Goal: Task Accomplishment & Management: Complete application form

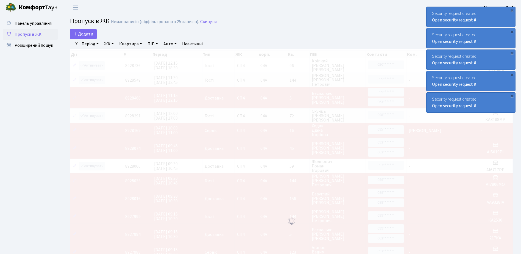
select select "25"
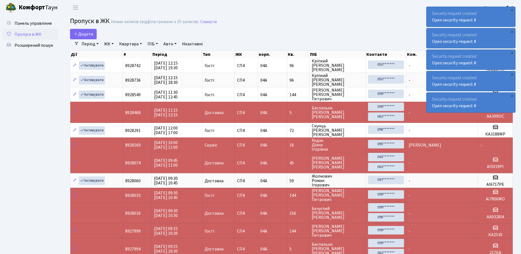
click at [430, 24] on div "Security request created Open security request #" at bounding box center [471, 17] width 89 height 20
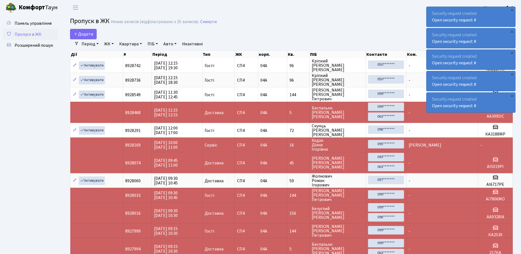
click at [430, 24] on div "Security request created Open security request #" at bounding box center [471, 17] width 89 height 20
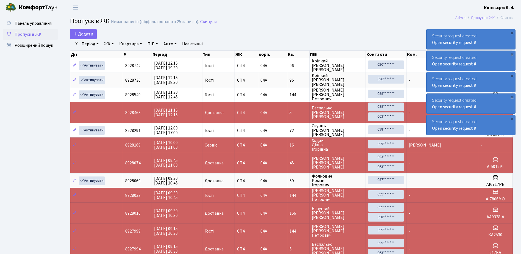
click at [430, 29] on div "Security request created Open security request #" at bounding box center [471, 39] width 89 height 20
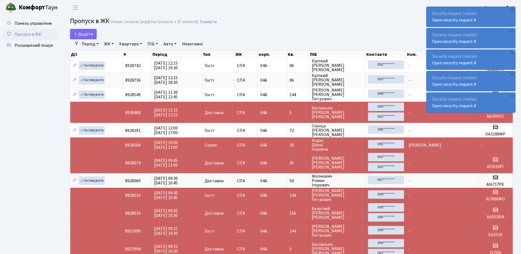
click at [430, 24] on div "Security request created Open security request #" at bounding box center [471, 17] width 89 height 20
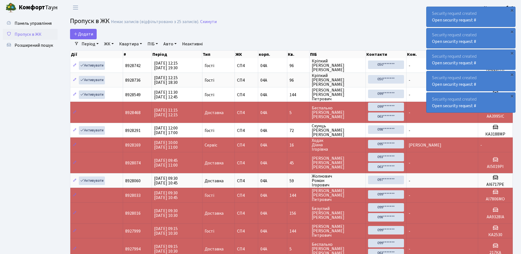
click at [430, 24] on div "Security request created Open security request #" at bounding box center [471, 17] width 89 height 20
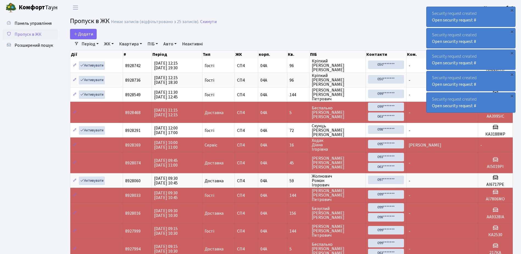
click at [430, 24] on div "Security request created Open security request #" at bounding box center [471, 17] width 89 height 20
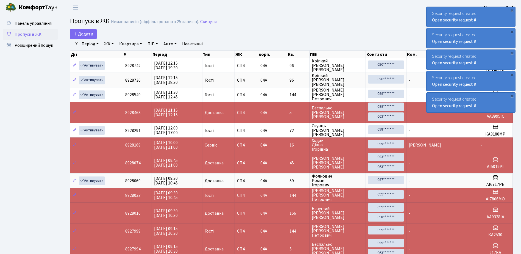
click at [430, 24] on div "Security request created Open security request #" at bounding box center [471, 17] width 89 height 20
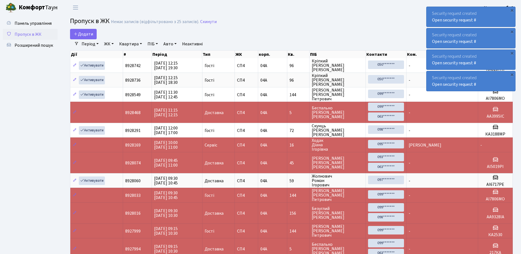
click at [430, 24] on div "Security request created Open security request #" at bounding box center [471, 17] width 89 height 20
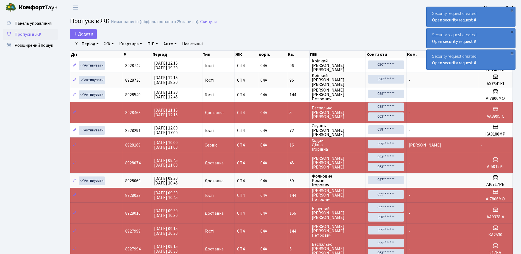
click at [430, 24] on div "Security request created Open security request #" at bounding box center [471, 17] width 89 height 20
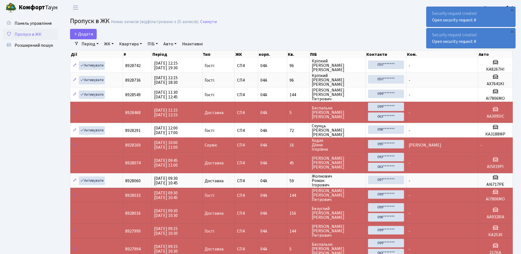
click at [430, 24] on div "Security request created Open security request #" at bounding box center [471, 17] width 89 height 20
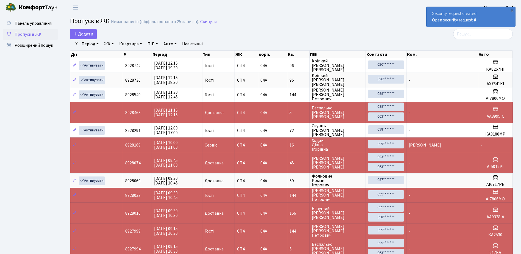
click at [430, 24] on div "Security request created Open security request #" at bounding box center [471, 17] width 89 height 20
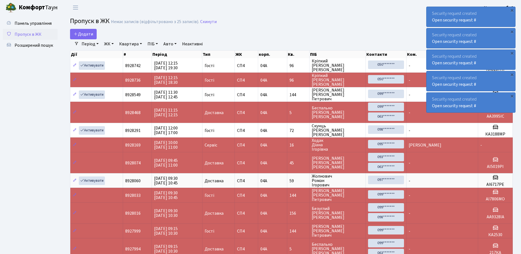
click at [430, 23] on div "Security request created Open security request #" at bounding box center [471, 17] width 89 height 20
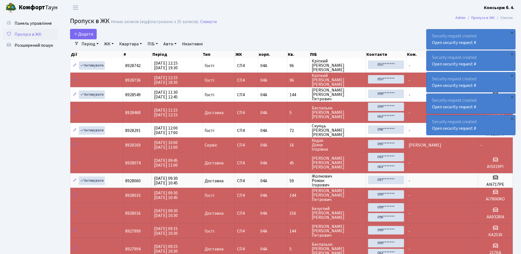
click at [430, 29] on div "Security request created Open security request #" at bounding box center [471, 39] width 89 height 20
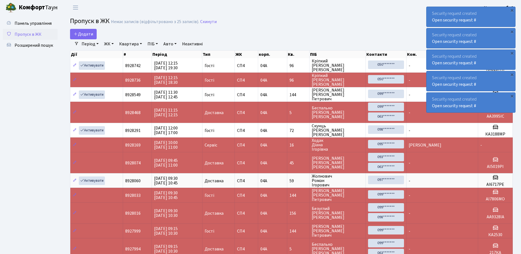
click at [478, 22] on div "Security request created Open security request #" at bounding box center [471, 17] width 89 height 20
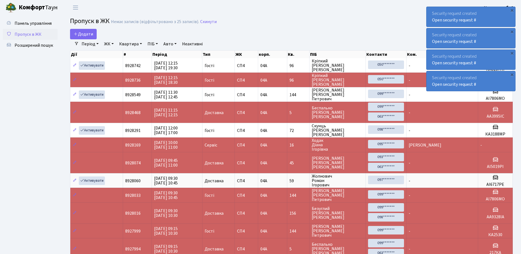
click at [478, 22] on div "Security request created Open security request #" at bounding box center [471, 17] width 89 height 20
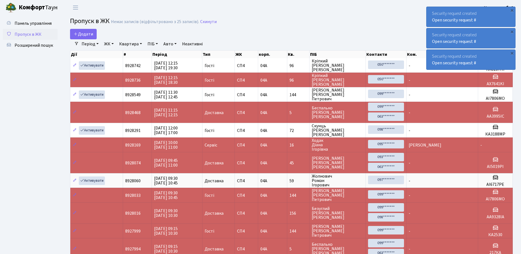
click at [478, 22] on div "Security request created Open security request #" at bounding box center [471, 17] width 89 height 20
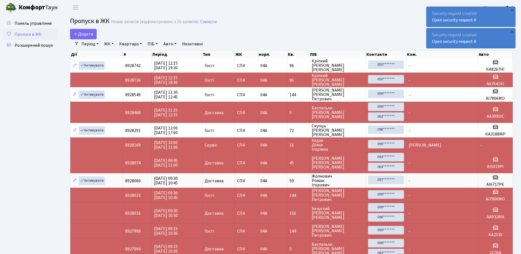
click at [478, 22] on div "Security request created Open security request #" at bounding box center [471, 17] width 89 height 20
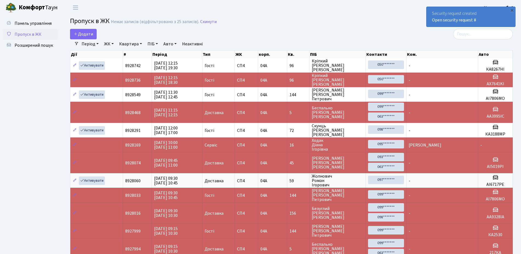
click at [478, 22] on div "Security request created Open security request #" at bounding box center [471, 17] width 89 height 20
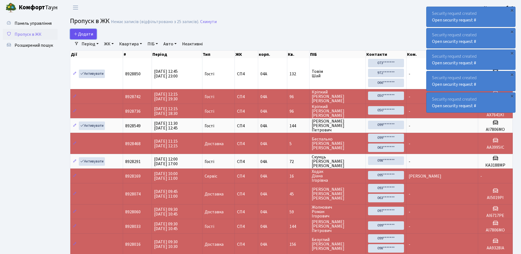
click at [84, 32] on span "Додати" at bounding box center [83, 34] width 19 height 6
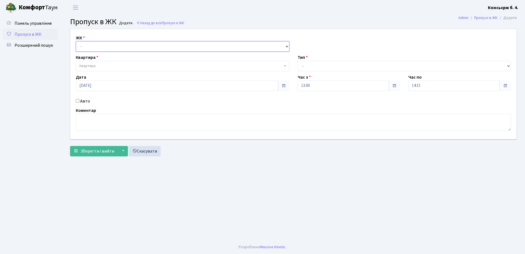
click at [103, 44] on select "- СП4, Столичне шосе, 5" at bounding box center [183, 46] width 214 height 10
select select "325"
click at [76, 41] on select "- СП4, Столичне шосе, 5" at bounding box center [183, 46] width 214 height 10
select select
click at [108, 64] on span "Квартира" at bounding box center [180, 65] width 203 height 5
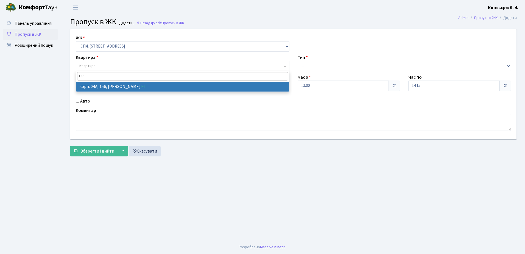
type input "156"
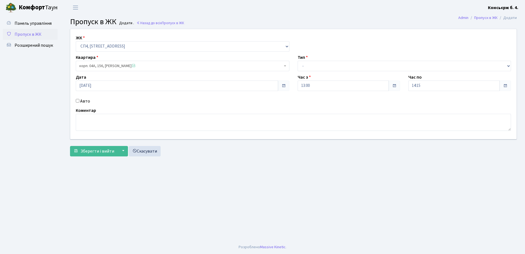
select select "21184"
click at [78, 100] on input "Авто" at bounding box center [78, 101] width 4 height 4
checkbox input "true"
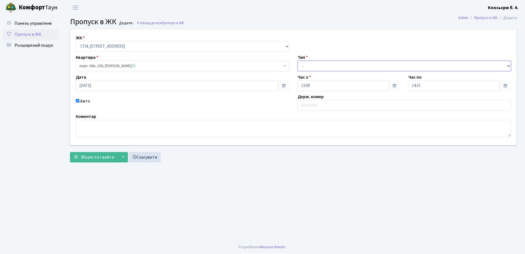
click at [355, 64] on select "- Доставка Таксі Гості Сервіс" at bounding box center [405, 66] width 214 height 10
select select "1"
click at [298, 61] on select "- Доставка Таксі Гості Сервіс" at bounding box center [405, 66] width 214 height 10
click at [327, 104] on input "text" at bounding box center [405, 105] width 214 height 10
type input "к"
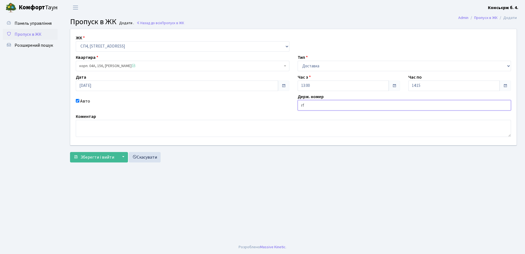
type input "r"
type input "к"
type input "КА3778НТ"
click at [96, 156] on span "Зберегти і вийти" at bounding box center [97, 157] width 34 height 6
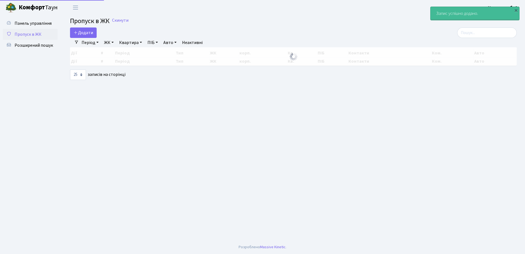
select select "25"
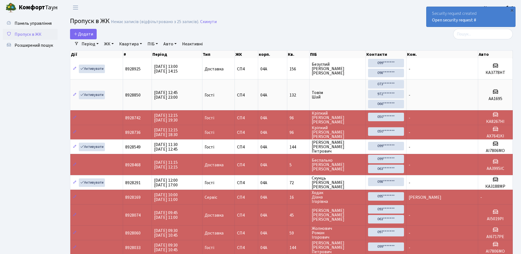
click at [431, 24] on div "Security request created Open security request #" at bounding box center [471, 17] width 89 height 20
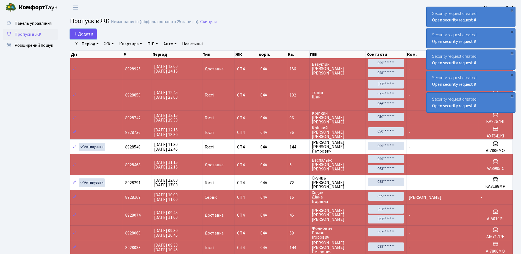
click at [82, 33] on span "Додати" at bounding box center [83, 34] width 19 height 6
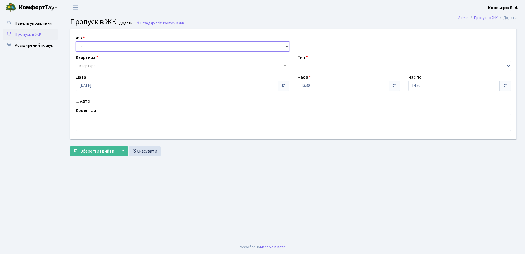
click at [95, 48] on select "- СП4, Столичне шосе, 5" at bounding box center [183, 46] width 214 height 10
select select "325"
click at [76, 41] on select "- СП4, Столичне шосе, 5" at bounding box center [183, 46] width 214 height 10
select select
click at [101, 63] on span "Квартира" at bounding box center [183, 66] width 214 height 10
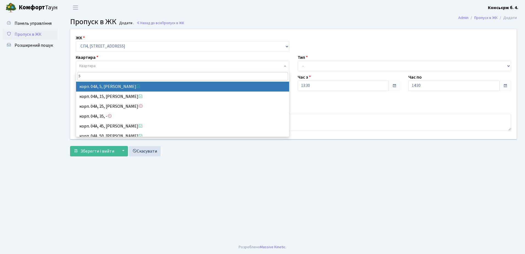
type input "5"
select select "21033"
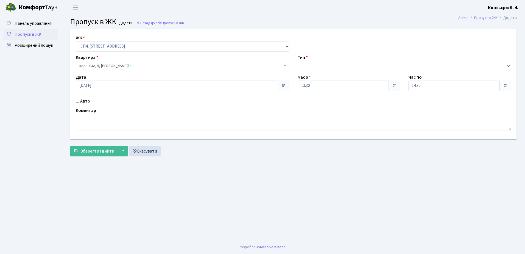
click at [77, 100] on input "Авто" at bounding box center [78, 101] width 4 height 4
checkbox input "true"
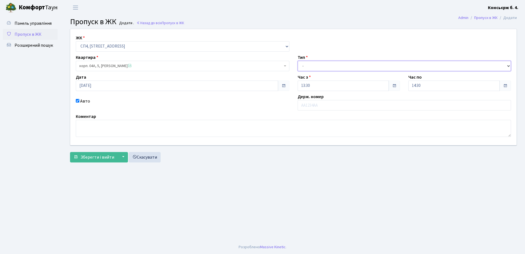
click at [339, 65] on select "- Доставка Таксі Гості Сервіс" at bounding box center [405, 66] width 214 height 10
select select "1"
click at [298, 61] on select "- Доставка Таксі Гості Сервіс" at bounding box center [405, 66] width 214 height 10
click at [326, 105] on input "text" at bounding box center [405, 105] width 214 height 10
type input "КА8075РС"
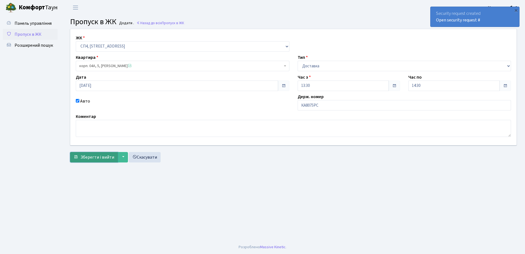
click at [90, 157] on span "Зберегти і вийти" at bounding box center [97, 157] width 34 height 6
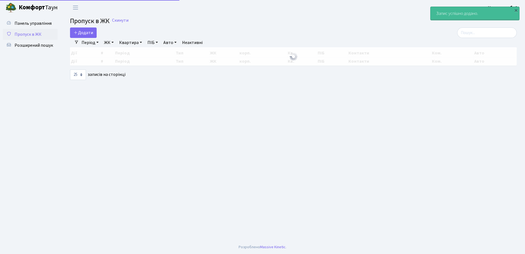
select select "25"
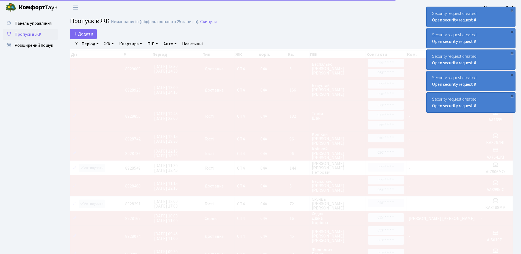
click at [483, 22] on div "Security request created Open security request #" at bounding box center [471, 17] width 89 height 20
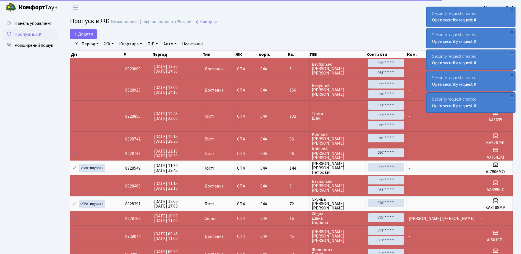
click at [483, 22] on div "Security request created Open security request #" at bounding box center [471, 17] width 89 height 20
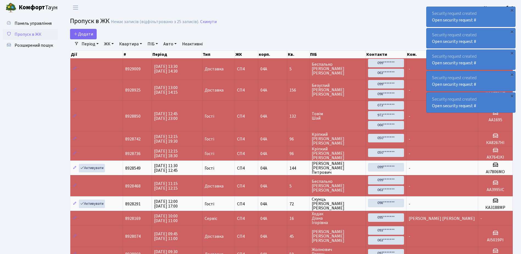
click at [483, 22] on div "Security request created Open security request #" at bounding box center [471, 17] width 89 height 20
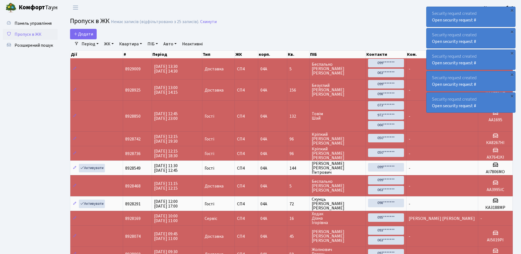
click at [483, 22] on div "Security request created Open security request #" at bounding box center [471, 17] width 89 height 20
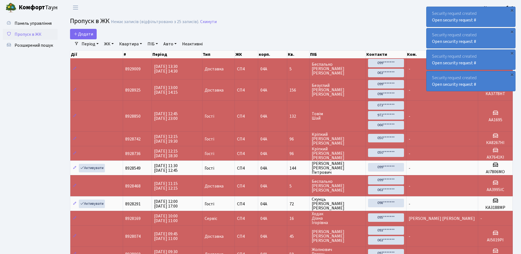
click at [484, 20] on div "Security request created Open security request #" at bounding box center [471, 17] width 89 height 20
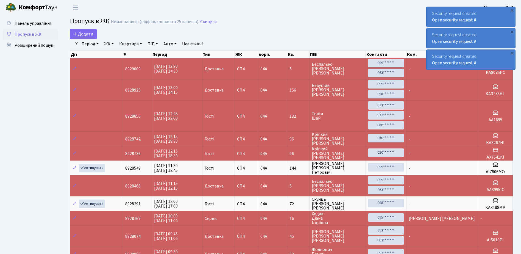
click at [484, 20] on div "Security request created Open security request #" at bounding box center [471, 17] width 89 height 20
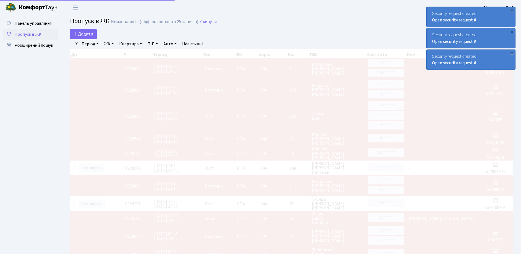
click at [484, 20] on div "Security request created Open security request #" at bounding box center [471, 17] width 89 height 20
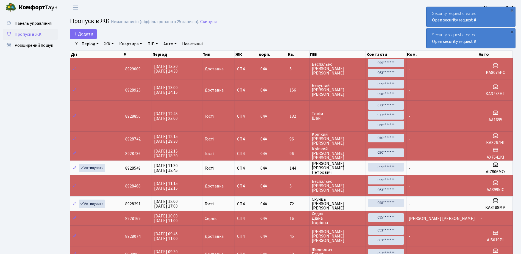
click at [483, 22] on div "Security request created Open security request #" at bounding box center [471, 17] width 89 height 20
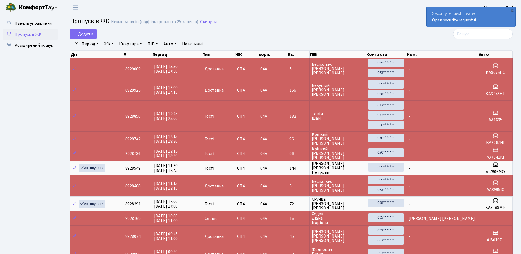
click at [483, 22] on div "Security request created Open security request #" at bounding box center [471, 17] width 89 height 20
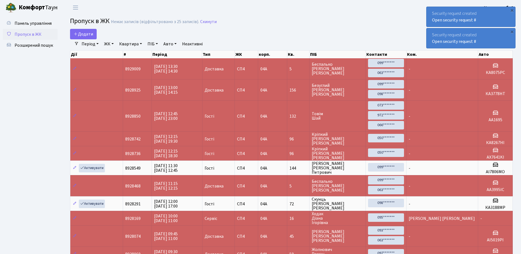
click at [430, 43] on div "Security request created Open security request #" at bounding box center [471, 38] width 89 height 20
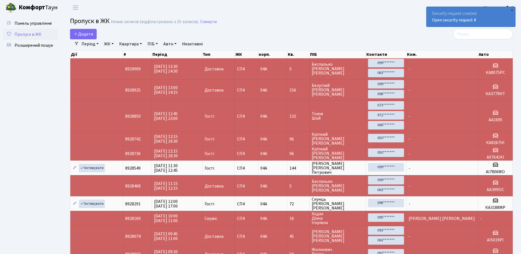
click at [428, 21] on div "Security request created Open security request #" at bounding box center [471, 17] width 89 height 20
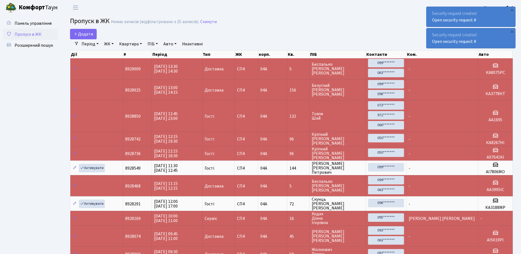
click at [430, 18] on div "Security request created Open security request #" at bounding box center [471, 17] width 89 height 20
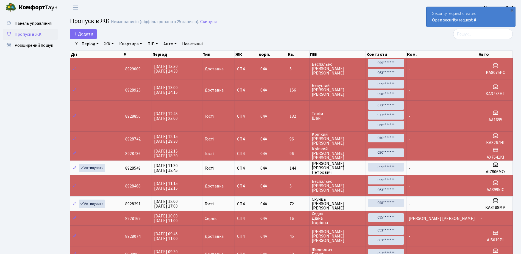
click at [430, 18] on div "Security request created Open security request #" at bounding box center [471, 17] width 89 height 20
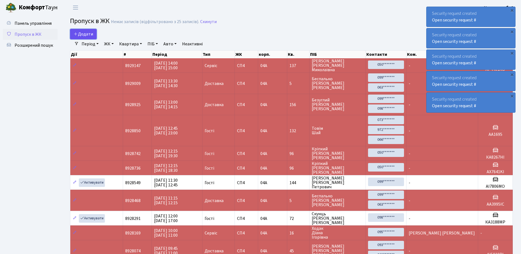
click at [82, 31] on link "Додати" at bounding box center [83, 34] width 27 height 10
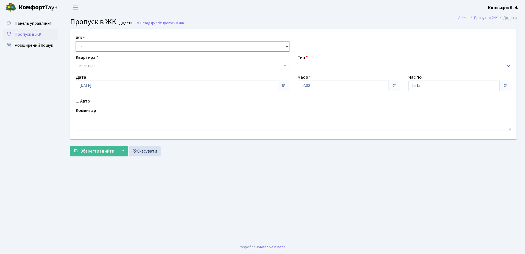
click at [94, 44] on select "- [STREET_ADDRESS]" at bounding box center [183, 46] width 214 height 10
select select "325"
click at [76, 41] on select "- [STREET_ADDRESS]" at bounding box center [183, 46] width 214 height 10
select select
click at [108, 64] on span "Квартира" at bounding box center [180, 65] width 203 height 5
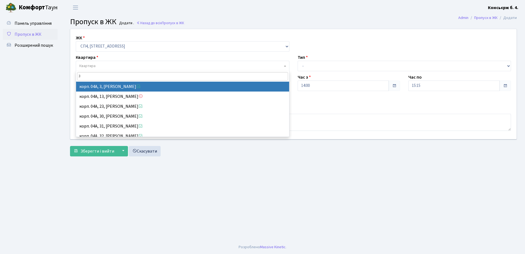
type input "3"
select select "21031"
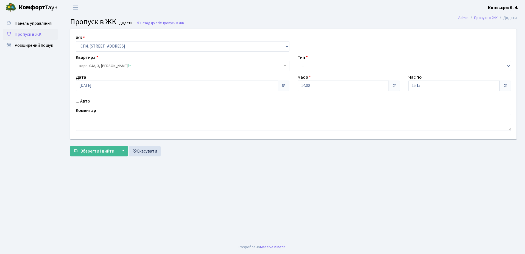
click at [78, 100] on input "Авто" at bounding box center [78, 101] width 4 height 4
checkbox input "true"
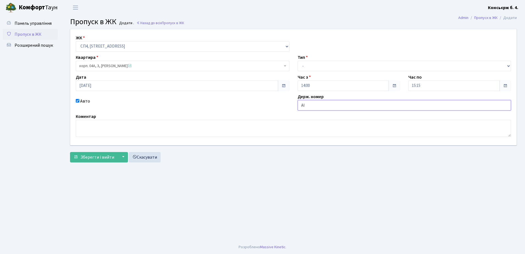
type input "АІ1160АТ"
click at [90, 155] on span "Зберегти і вийти" at bounding box center [97, 157] width 34 height 6
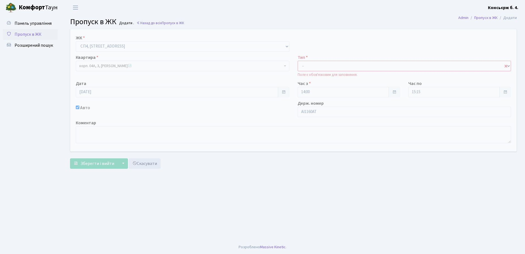
click at [316, 65] on select "- Доставка Таксі Гості Сервіс" at bounding box center [405, 66] width 214 height 10
select select "1"
click at [298, 61] on select "- Доставка Таксі Гості Сервіс" at bounding box center [405, 66] width 214 height 10
click at [91, 163] on span "Зберегти і вийти" at bounding box center [97, 163] width 34 height 6
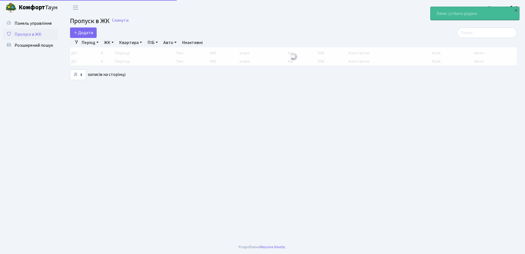
select select "25"
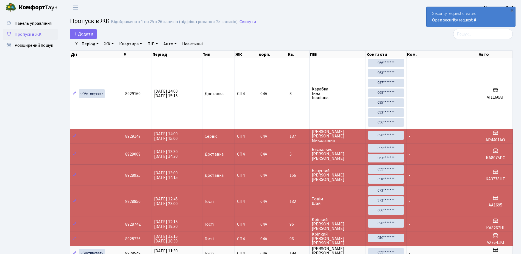
click at [502, 21] on div "Security request created Open security request #" at bounding box center [471, 17] width 89 height 20
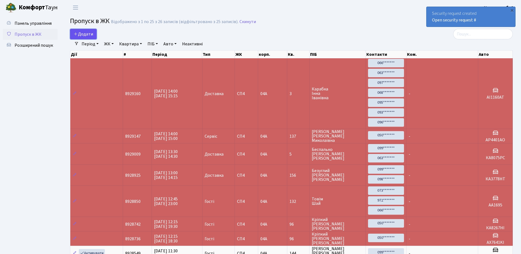
click at [83, 32] on span "Додати" at bounding box center [83, 34] width 19 height 6
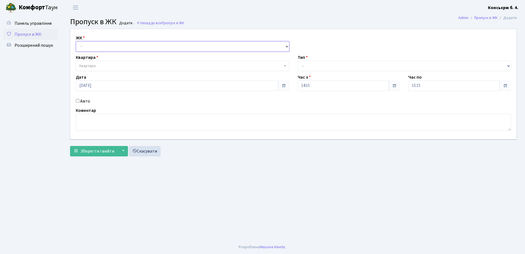
click at [104, 48] on select "- [STREET_ADDRESS]" at bounding box center [183, 46] width 214 height 10
select select "325"
click at [76, 41] on select "- [STREET_ADDRESS]" at bounding box center [183, 46] width 214 height 10
select select
click at [104, 65] on span "Квартира" at bounding box center [180, 65] width 203 height 5
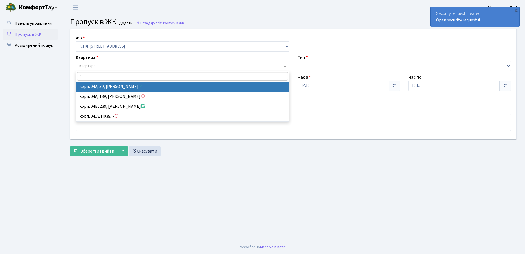
type input "39"
select select "21067"
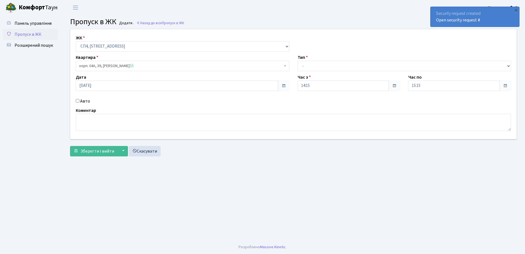
click at [77, 100] on input "Авто" at bounding box center [78, 101] width 4 height 4
checkbox input "true"
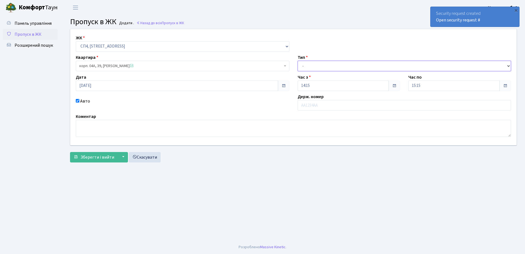
click at [324, 65] on select "- Доставка Таксі Гості Сервіс" at bounding box center [405, 66] width 214 height 10
select select "1"
click at [298, 61] on select "- Доставка Таксі Гості Сервіс" at bounding box center [405, 66] width 214 height 10
click at [326, 106] on input "text" at bounding box center [405, 105] width 214 height 10
type input "АХ9852ОА"
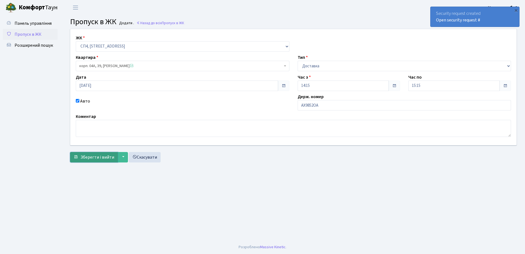
click at [97, 155] on span "Зберегти і вийти" at bounding box center [97, 157] width 34 height 6
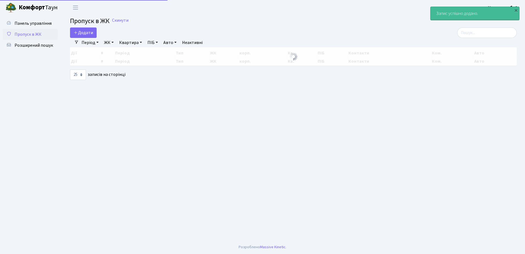
select select "25"
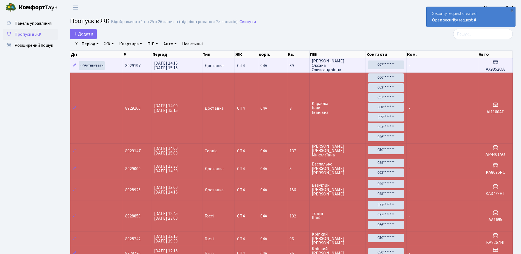
click at [444, 64] on td "-" at bounding box center [442, 65] width 72 height 14
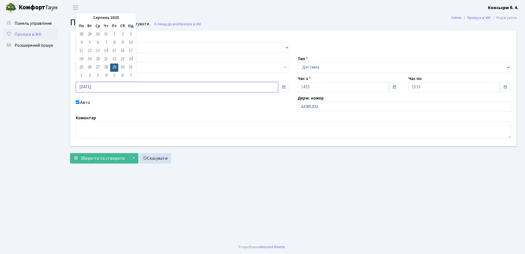
click at [115, 86] on input "29.08.2025" at bounding box center [177, 87] width 202 height 10
click at [123, 66] on td "30" at bounding box center [122, 67] width 8 height 8
click at [122, 65] on td "30" at bounding box center [122, 67] width 8 height 8
click at [79, 79] on td "1" at bounding box center [81, 76] width 8 height 8
click at [100, 87] on input "29.08.2025" at bounding box center [177, 87] width 202 height 10
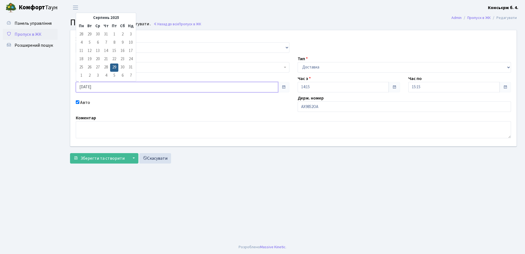
click at [83, 86] on input "29.08.2025" at bounding box center [177, 87] width 202 height 10
click at [283, 86] on span at bounding box center [284, 87] width 4 height 4
click at [111, 86] on input "29.08.2025" at bounding box center [177, 87] width 202 height 10
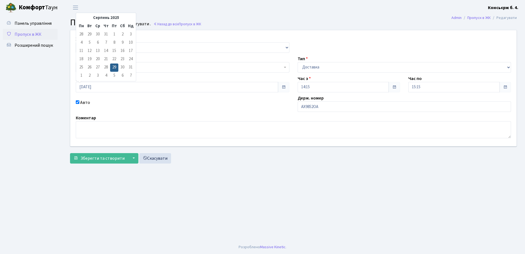
click at [122, 64] on td "30" at bounding box center [122, 67] width 8 height 8
click at [121, 65] on td "30" at bounding box center [122, 67] width 8 height 8
click at [79, 78] on td "1" at bounding box center [81, 76] width 8 height 8
click at [104, 87] on input "29.08.2025" at bounding box center [177, 87] width 202 height 10
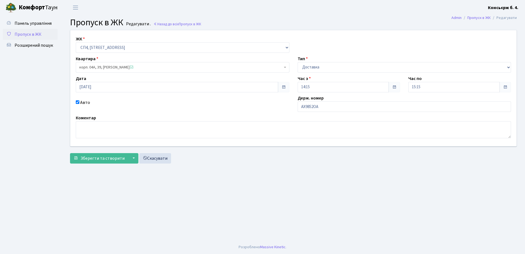
click at [16, 80] on ul "Панель управління Пропуск в ЖК Розширений пошук" at bounding box center [30, 127] width 55 height 219
click at [104, 87] on input "29.08.2025" at bounding box center [177, 87] width 202 height 10
click at [122, 67] on td "30" at bounding box center [122, 67] width 8 height 8
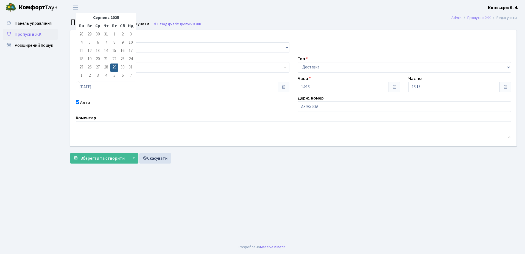
click at [122, 67] on td "30" at bounding box center [122, 67] width 8 height 8
click at [80, 80] on td "1" at bounding box center [81, 76] width 8 height 8
click at [84, 86] on input "29.08.2025" at bounding box center [177, 87] width 202 height 10
click at [83, 86] on input "29.08.2025" at bounding box center [177, 87] width 202 height 10
click at [84, 86] on input "29.08.2025" at bounding box center [177, 87] width 202 height 10
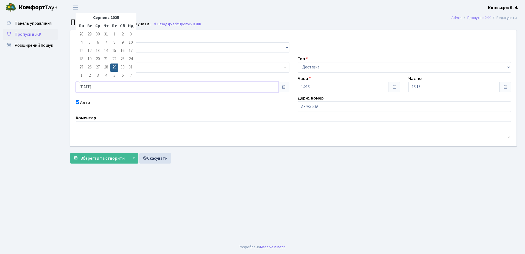
drag, startPoint x: 84, startPoint y: 86, endPoint x: 107, endPoint y: 85, distance: 23.1
click at [107, 85] on input "29.08.2025" at bounding box center [177, 87] width 202 height 10
click at [107, 87] on input "29.08.2025" at bounding box center [177, 87] width 202 height 10
click at [123, 66] on td "30" at bounding box center [122, 67] width 8 height 8
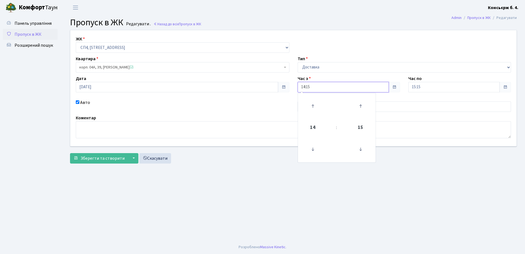
click at [313, 87] on input "14:15" at bounding box center [343, 87] width 91 height 10
click at [313, 105] on icon at bounding box center [312, 106] width 15 height 15
click at [313, 146] on icon at bounding box center [312, 149] width 15 height 15
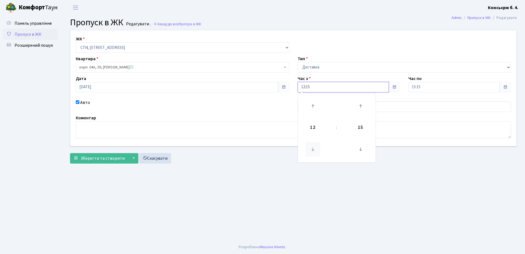
click at [313, 146] on icon at bounding box center [312, 149] width 15 height 15
type input "11:15"
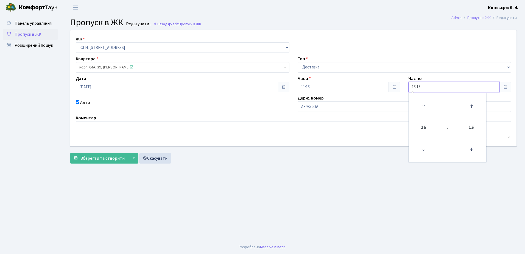
click at [431, 87] on input "15:15" at bounding box center [453, 87] width 91 height 10
click at [422, 104] on icon at bounding box center [423, 106] width 15 height 15
type input "17:15"
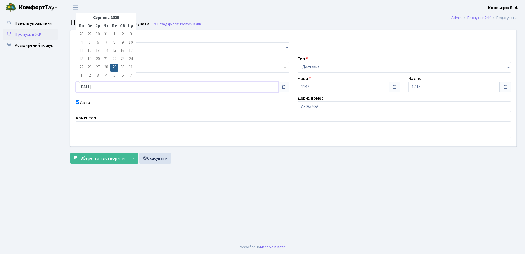
click at [102, 87] on input "29.08.2025" at bounding box center [177, 87] width 202 height 10
click at [122, 66] on td "30" at bounding box center [122, 67] width 8 height 8
click at [122, 87] on input "29.08.2025" at bounding box center [177, 87] width 202 height 10
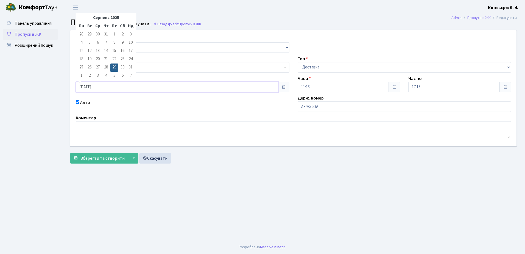
click at [99, 87] on input "29.08.2025" at bounding box center [177, 87] width 202 height 10
click at [102, 85] on input "29.08.2025" at bounding box center [177, 87] width 202 height 10
click at [154, 158] on link "Скасувати" at bounding box center [155, 158] width 32 height 10
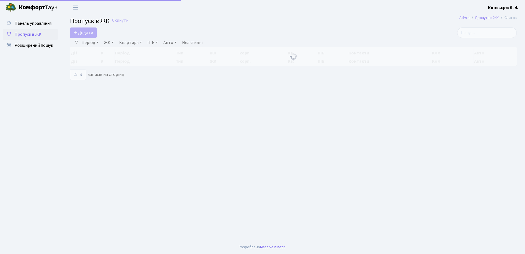
select select "25"
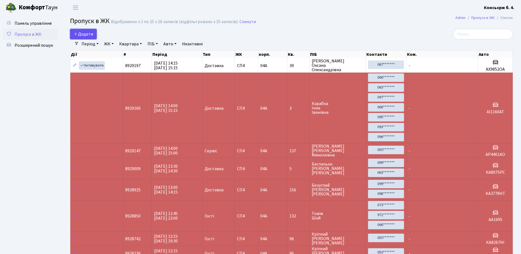
click at [88, 33] on span "Додати" at bounding box center [83, 34] width 19 height 6
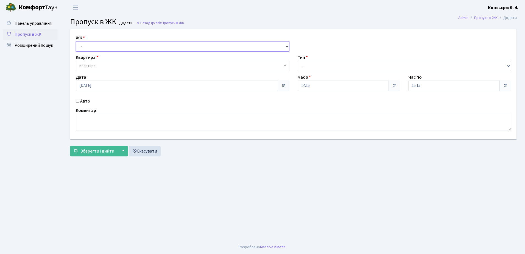
click at [100, 46] on select "- СП4, Столичне шосе, 5" at bounding box center [183, 46] width 214 height 10
select select "325"
click at [76, 41] on select "- СП4, Столичне шосе, 5" at bounding box center [183, 46] width 214 height 10
select select
click at [105, 64] on span "Квартира" at bounding box center [180, 65] width 203 height 5
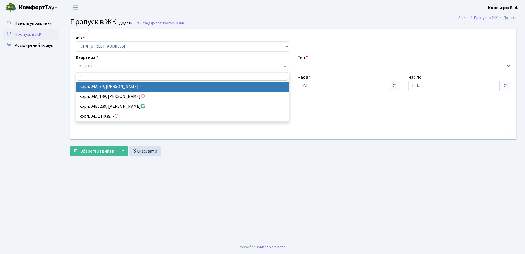
type input "39"
select select "21067"
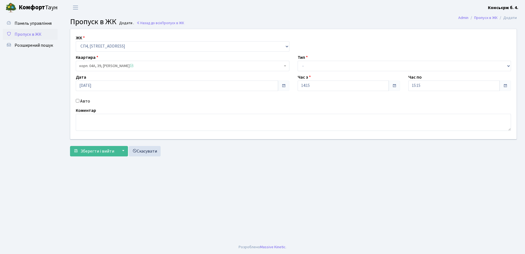
click at [78, 101] on input "Авто" at bounding box center [78, 101] width 4 height 4
checkbox input "true"
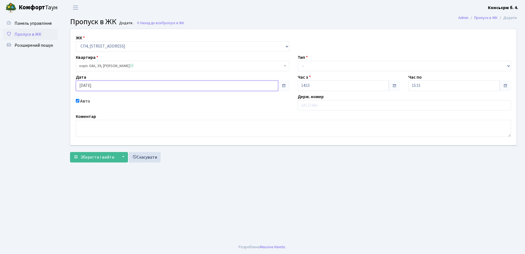
click at [102, 86] on input "29.08.2025" at bounding box center [177, 85] width 202 height 10
click at [123, 65] on td "30" at bounding box center [122, 66] width 8 height 8
type input "30.08.2025"
click at [331, 65] on select "- Доставка Таксі Гості Сервіс" at bounding box center [405, 66] width 214 height 10
select select "1"
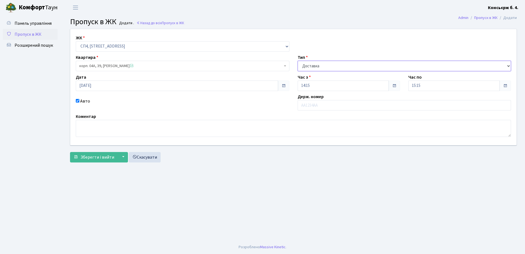
click at [298, 61] on select "- Доставка Таксі Гості Сервіс" at bounding box center [405, 66] width 214 height 10
click at [320, 105] on input "text" at bounding box center [405, 105] width 214 height 10
type input "АХ9852ОА"
click at [164, 125] on textarea at bounding box center [293, 128] width 435 height 17
type textarea "МЕРСЕДЕС СПРІНТЕР"
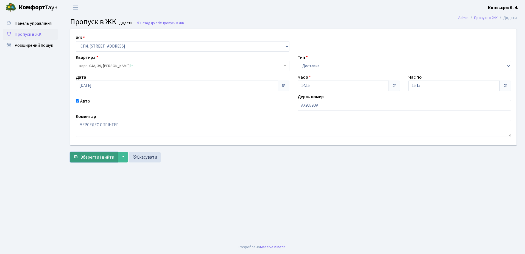
click at [89, 156] on span "Зберегти і вийти" at bounding box center [97, 157] width 34 height 6
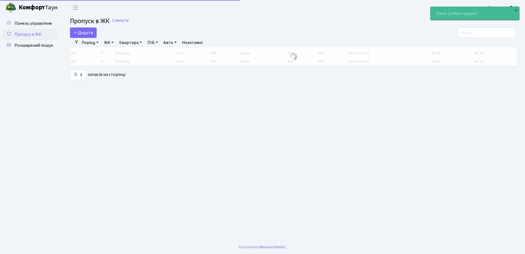
select select "25"
